Goal: Use online tool/utility: Utilize a website feature to perform a specific function

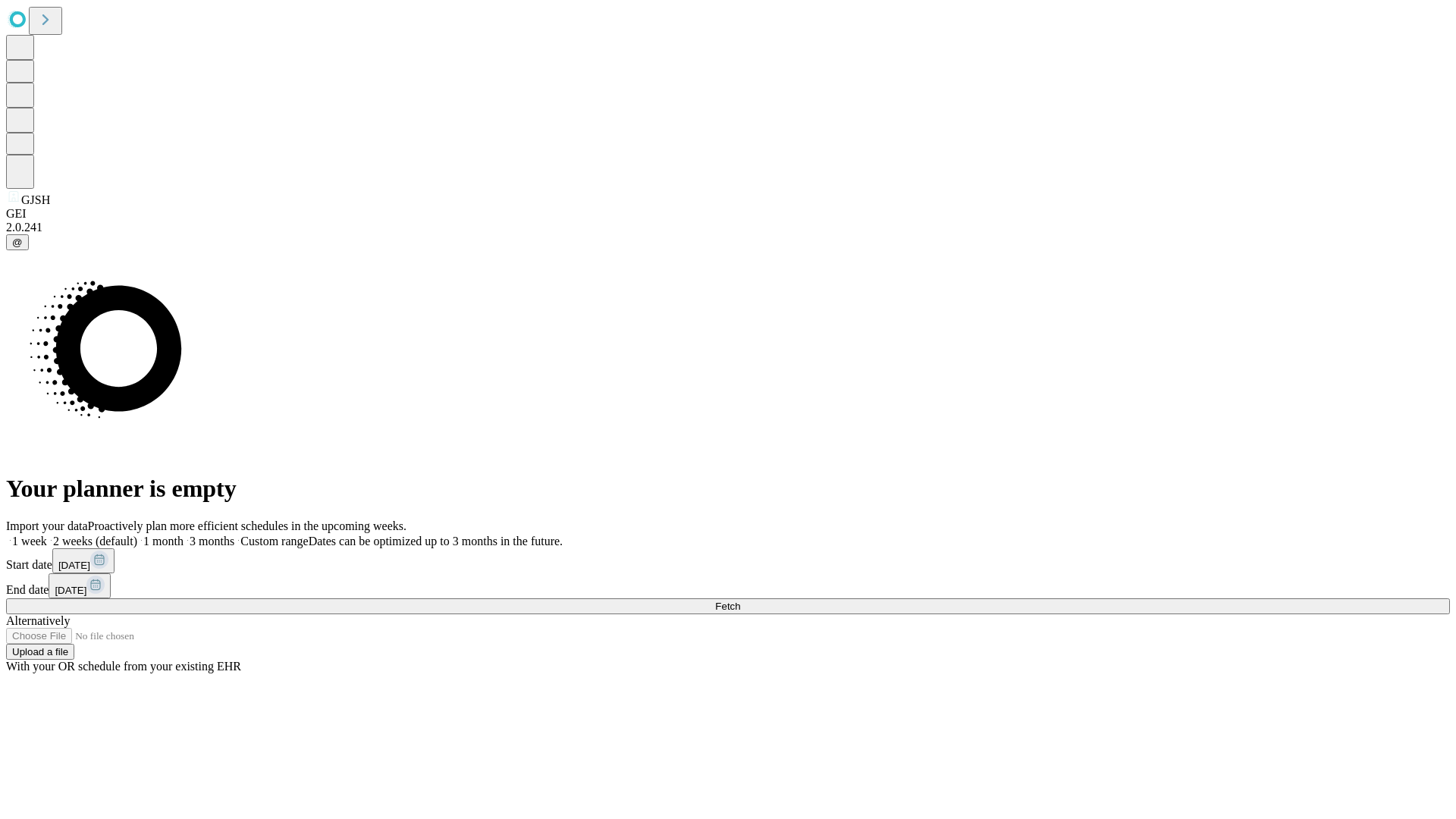
click at [740, 601] on span "Fetch" at bounding box center [727, 607] width 25 height 11
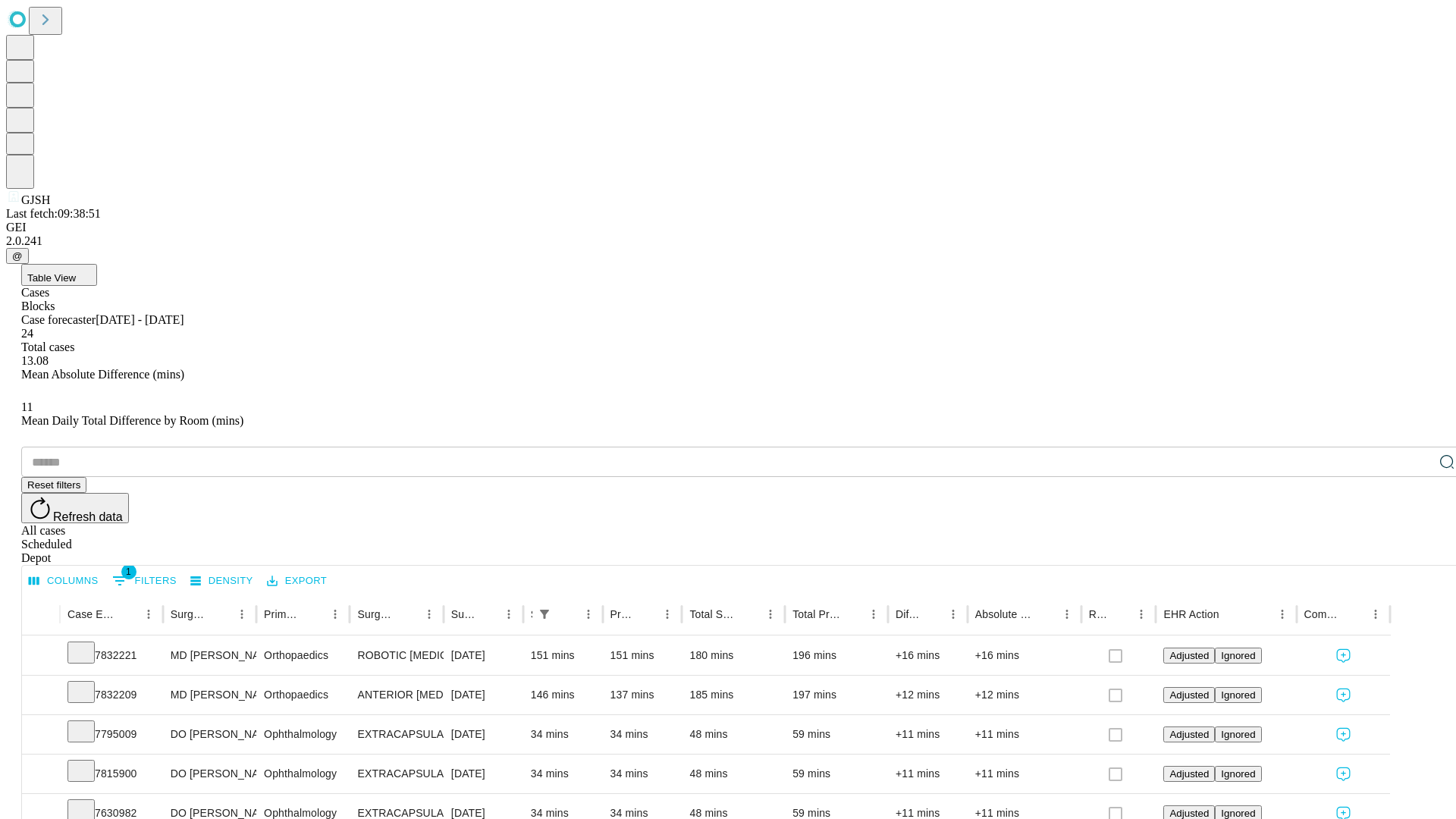
click at [76, 272] on span "Table View" at bounding box center [51, 278] width 49 height 11
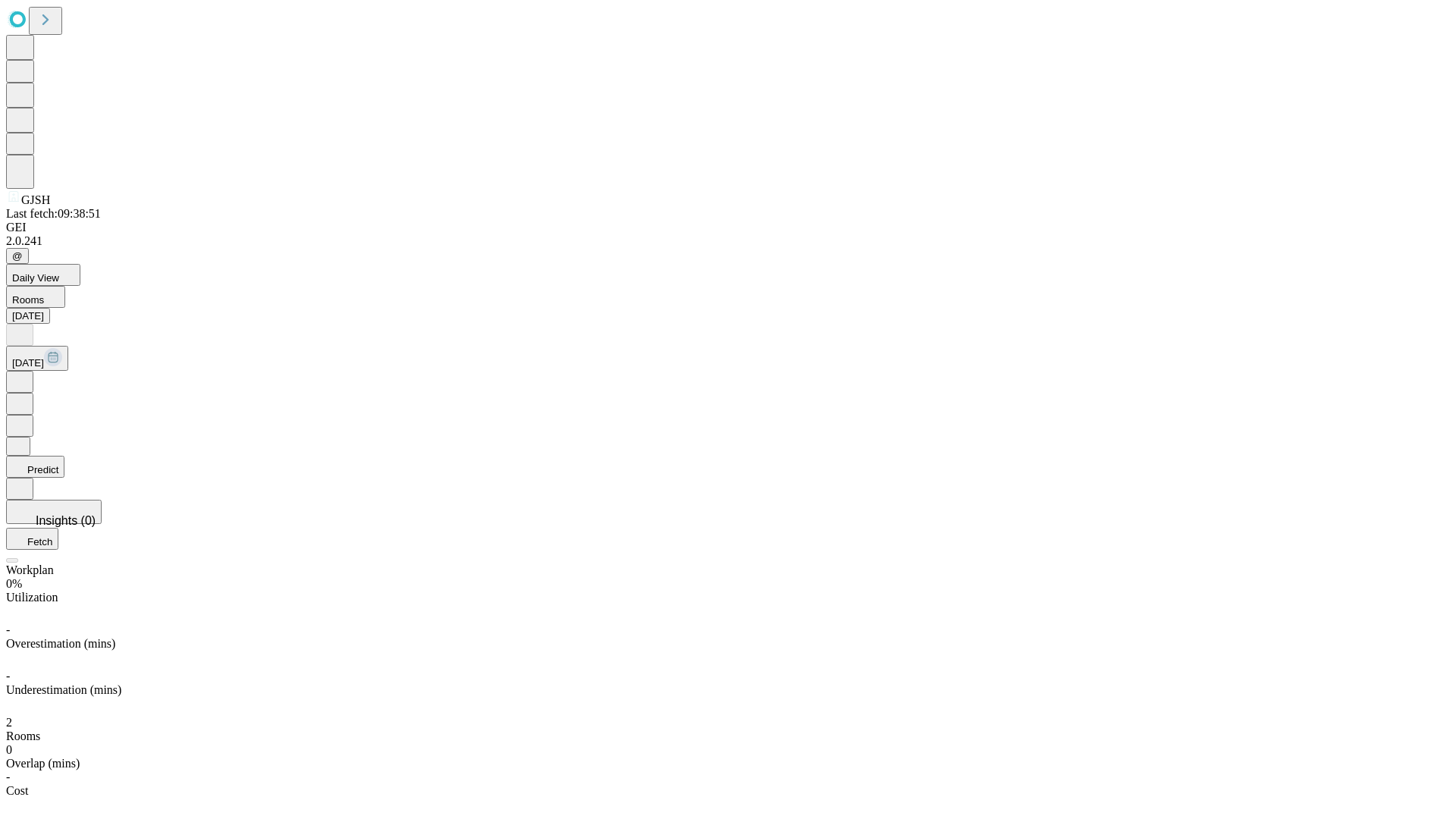
click at [65, 456] on button "Predict" at bounding box center [35, 467] width 58 height 22
